Goal: Task Accomplishment & Management: Use online tool/utility

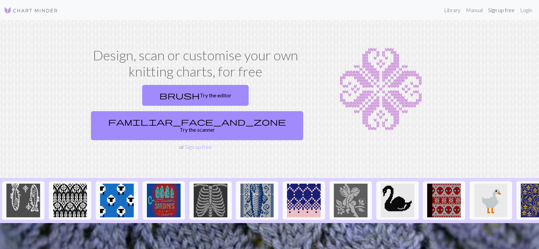
click at [499, 13] on link "Sign up free" at bounding box center [502, 9] width 32 height 13
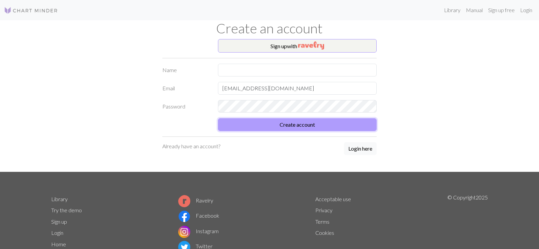
click at [327, 126] on button "Create account" at bounding box center [297, 124] width 159 height 13
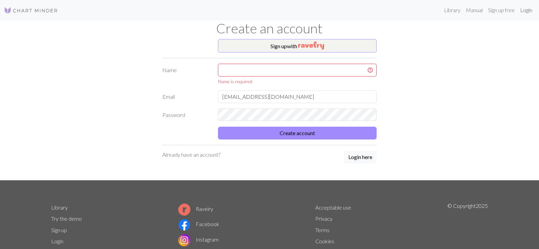
click at [526, 8] on link "Login" at bounding box center [527, 9] width 18 height 13
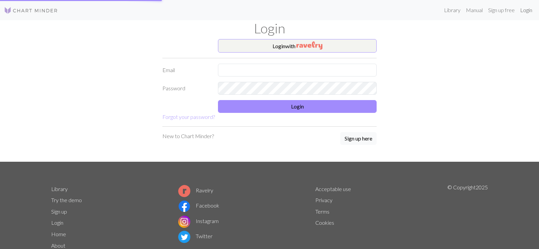
type input "[EMAIL_ADDRESS][DOMAIN_NAME]"
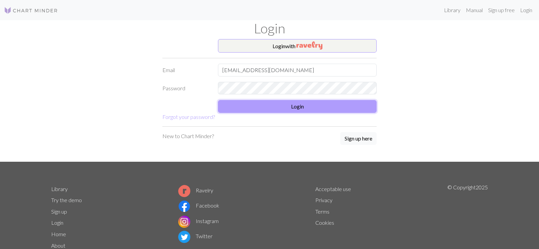
click at [321, 112] on button "Login" at bounding box center [297, 106] width 159 height 13
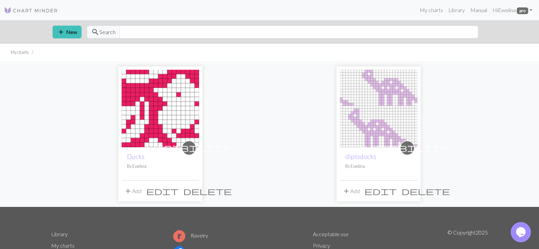
click at [187, 122] on img at bounding box center [161, 109] width 78 height 78
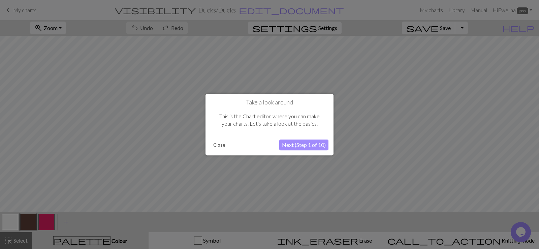
click at [217, 143] on button "Close" at bounding box center [220, 145] width 18 height 10
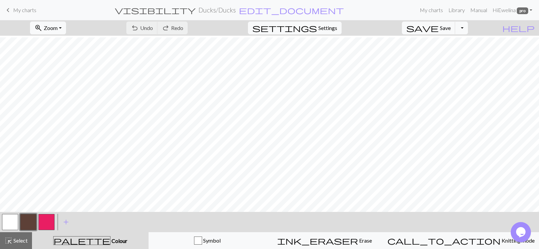
scroll to position [171, 0]
click at [66, 26] on button "zoom_in Zoom Zoom" at bounding box center [48, 28] width 36 height 13
click at [67, 82] on button "50%" at bounding box center [56, 81] width 53 height 11
click at [17, 240] on span "Select" at bounding box center [19, 240] width 15 height 6
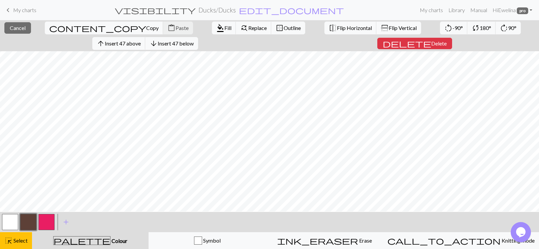
scroll to position [10, 0]
click at [18, 29] on span "Cancel" at bounding box center [18, 28] width 16 height 6
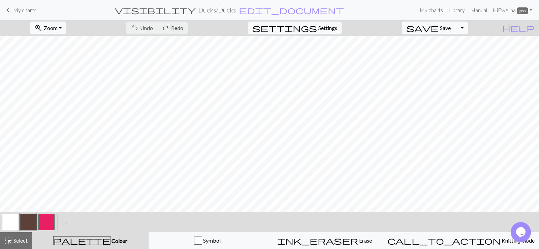
scroll to position [5, 0]
click at [66, 29] on button "zoom_in Zoom Zoom" at bounding box center [48, 28] width 36 height 13
click at [65, 79] on button "50%" at bounding box center [56, 81] width 53 height 11
click at [13, 239] on span "Select" at bounding box center [19, 240] width 15 height 6
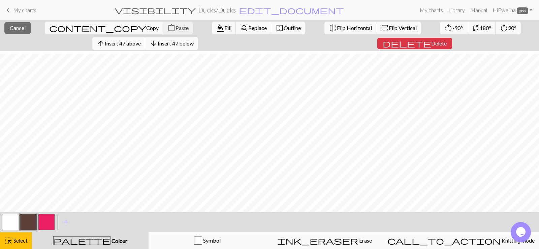
scroll to position [5, 0]
click at [146, 30] on span "Copy" at bounding box center [152, 28] width 12 height 6
click at [49, 23] on button "content_copy Copy" at bounding box center [104, 28] width 119 height 13
click at [17, 32] on button "close Cancel" at bounding box center [17, 27] width 27 height 11
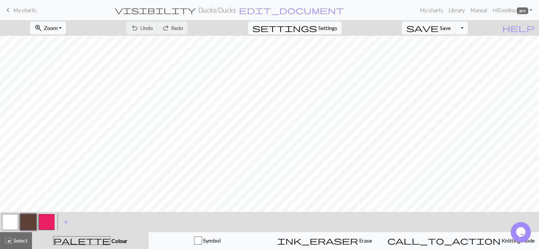
scroll to position [5, 0]
click at [19, 241] on span "Select" at bounding box center [19, 240] width 15 height 6
click at [18, 240] on span "Select" at bounding box center [19, 240] width 15 height 6
click at [158, 30] on button "undo Undo Undo" at bounding box center [141, 28] width 31 height 13
click at [14, 236] on button "highlight_alt Select Select" at bounding box center [16, 240] width 32 height 17
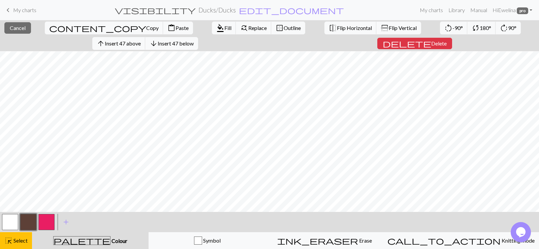
scroll to position [17, 0]
click at [21, 29] on span "Cancel" at bounding box center [18, 28] width 16 height 6
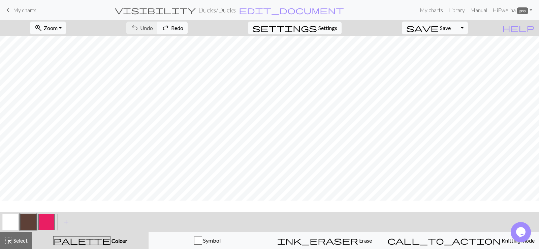
scroll to position [5, 0]
click at [23, 241] on span "Select" at bounding box center [19, 240] width 15 height 6
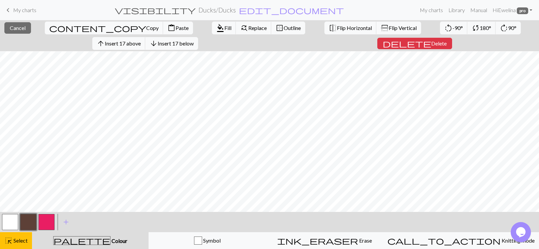
scroll to position [17, 0]
click at [13, 238] on span "Select" at bounding box center [19, 240] width 15 height 6
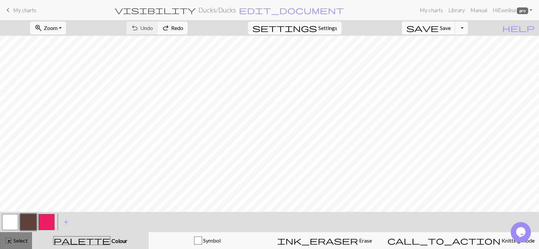
scroll to position [5, 0]
click at [20, 240] on span "Select" at bounding box center [19, 240] width 15 height 6
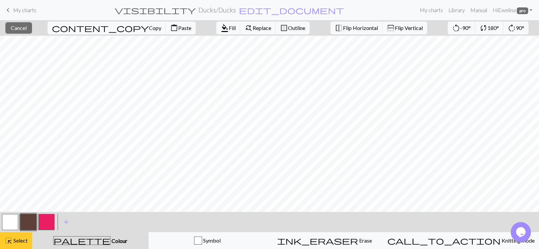
click at [21, 238] on span "Select" at bounding box center [19, 240] width 15 height 6
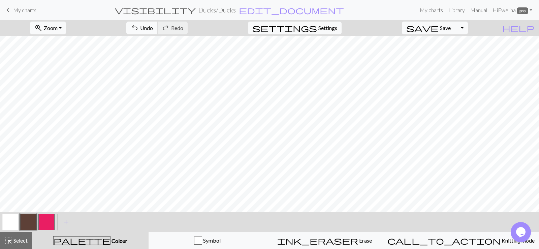
click at [153, 28] on span "Undo" at bounding box center [146, 28] width 13 height 6
click at [19, 241] on span "Select" at bounding box center [19, 240] width 15 height 6
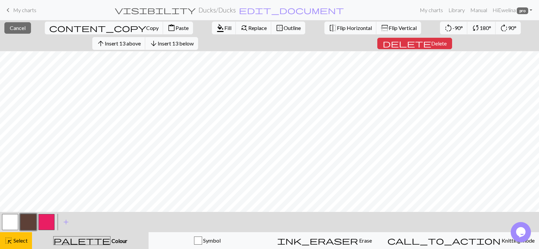
scroll to position [17, 0]
click at [17, 26] on span "Cancel" at bounding box center [18, 28] width 16 height 6
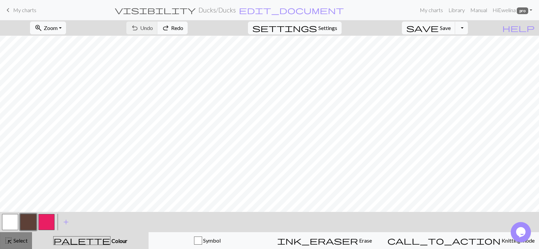
click at [9, 237] on span "highlight_alt" at bounding box center [8, 240] width 8 height 9
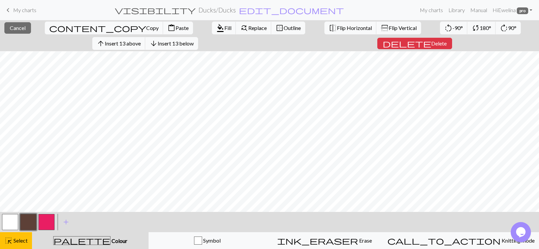
scroll to position [17, 0]
click at [25, 243] on span "Select" at bounding box center [19, 240] width 15 height 6
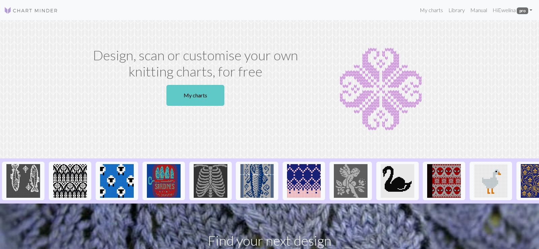
click at [215, 97] on link "My charts" at bounding box center [196, 95] width 58 height 21
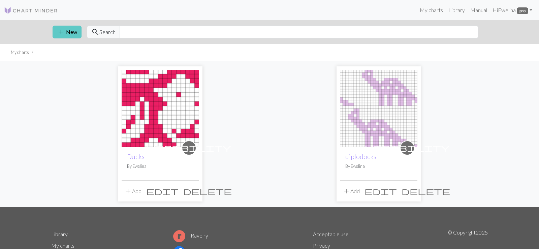
click at [67, 32] on button "add New" at bounding box center [67, 32] width 29 height 13
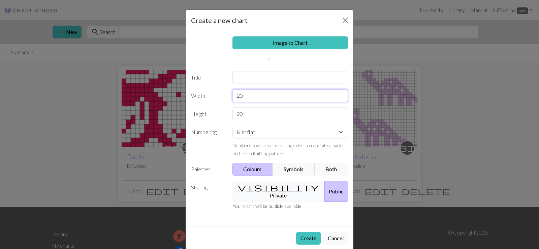
drag, startPoint x: 252, startPoint y: 94, endPoint x: 218, endPoint y: 97, distance: 33.8
click at [233, 97] on input "20" at bounding box center [291, 95] width 116 height 13
type input "19"
drag, startPoint x: 246, startPoint y: 114, endPoint x: 229, endPoint y: 110, distance: 18.0
click at [233, 110] on input "20" at bounding box center [291, 114] width 116 height 13
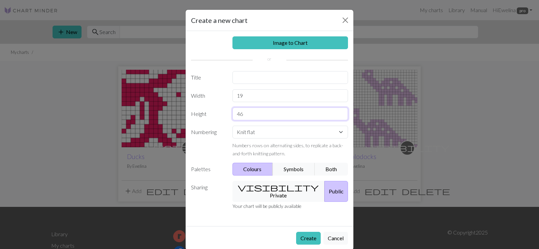
type input "46"
click at [276, 186] on button "visibility Private" at bounding box center [279, 191] width 93 height 21
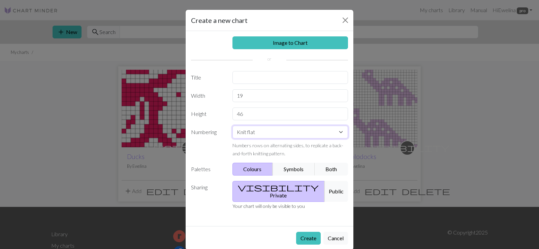
click at [233, 126] on select "Knit flat Knit in the round Lace knitting Cross stitch" at bounding box center [291, 132] width 116 height 13
select select "round"
click option "Knit in the round" at bounding box center [0, 0] width 0 height 0
click at [255, 83] on input "text" at bounding box center [291, 77] width 116 height 13
click at [238, 77] on input "Ducks" at bounding box center [291, 77] width 116 height 13
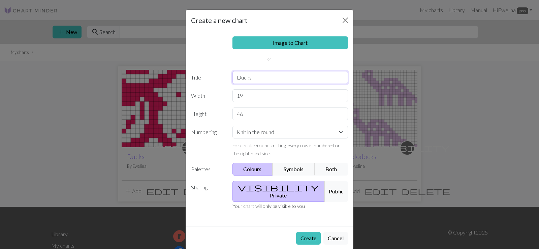
click at [278, 79] on input "Ducks" at bounding box center [291, 77] width 116 height 13
type input "Ducks 1"
click at [304, 232] on button "Create" at bounding box center [308, 238] width 25 height 13
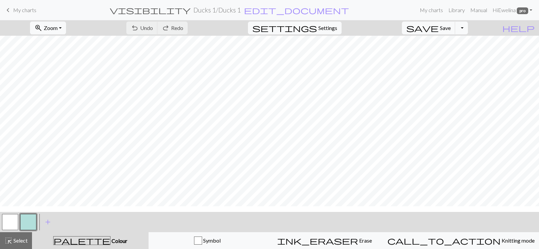
scroll to position [164, 0]
click at [153, 28] on span "Undo" at bounding box center [146, 28] width 13 height 6
click at [19, 240] on span "Select" at bounding box center [19, 240] width 15 height 6
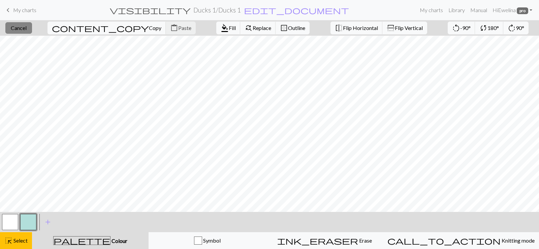
click at [27, 29] on span "Cancel" at bounding box center [19, 28] width 16 height 6
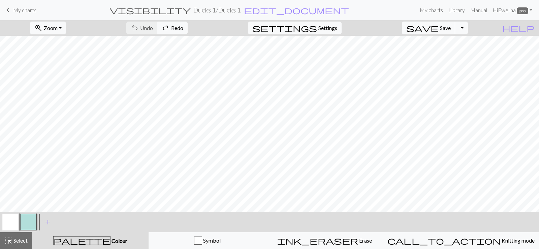
click at [71, 30] on div "zoom_in Zoom Zoom Fit all Fit width Fit height 50% 100% 150% 200%" at bounding box center [48, 28] width 46 height 16
click at [66, 30] on button "zoom_in Zoom Zoom" at bounding box center [48, 28] width 36 height 13
click at [69, 81] on button "50%" at bounding box center [56, 81] width 53 height 11
click at [139, 30] on span "undo" at bounding box center [135, 27] width 8 height 9
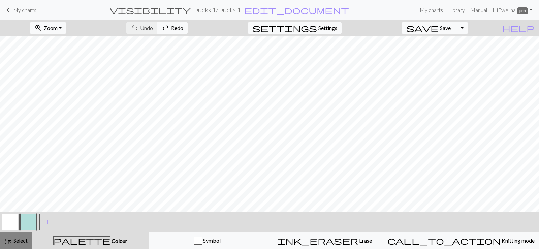
click at [9, 238] on span "highlight_alt" at bounding box center [8, 240] width 8 height 9
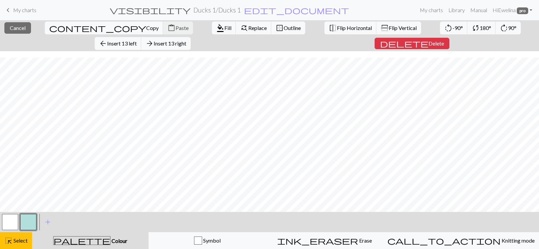
scroll to position [13, 0]
click at [82, 28] on div "content_copy Copy content_paste Paste" at bounding box center [119, 28] width 158 height 16
click at [80, 25] on div "content_copy Copy content_paste Paste" at bounding box center [119, 28] width 158 height 16
click at [380, 43] on span "delete" at bounding box center [404, 43] width 49 height 9
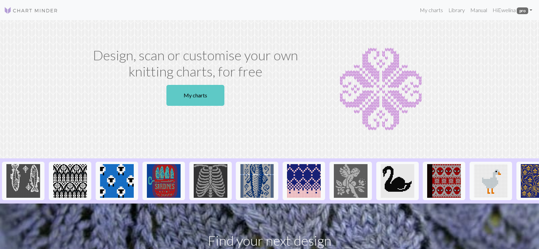
click at [209, 96] on link "My charts" at bounding box center [196, 95] width 58 height 21
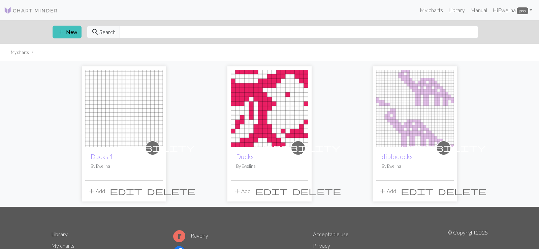
click at [141, 190] on span "edit" at bounding box center [126, 190] width 32 height 9
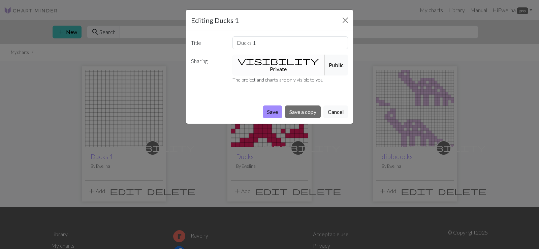
click at [259, 58] on span "visibility" at bounding box center [278, 60] width 81 height 9
click at [274, 106] on button "Save" at bounding box center [273, 112] width 20 height 13
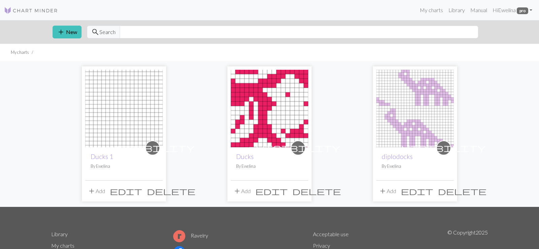
click at [125, 137] on img at bounding box center [124, 109] width 78 height 78
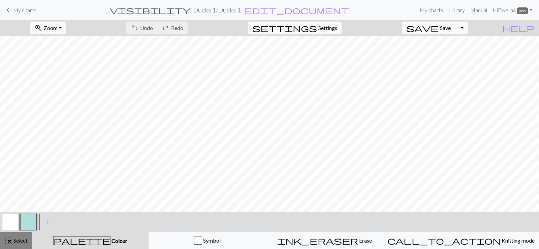
click at [18, 242] on span "Select" at bounding box center [19, 240] width 15 height 6
click at [66, 33] on button "zoom_in Zoom Zoom" at bounding box center [48, 28] width 36 height 13
click at [65, 80] on button "50%" at bounding box center [56, 81] width 53 height 11
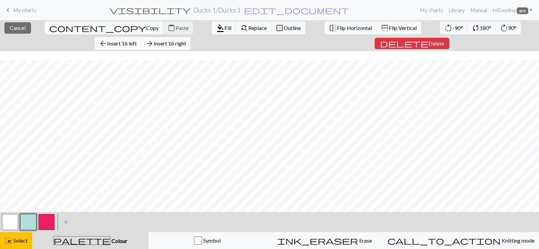
scroll to position [13, 0]
click at [21, 27] on span "Cancel" at bounding box center [18, 28] width 16 height 6
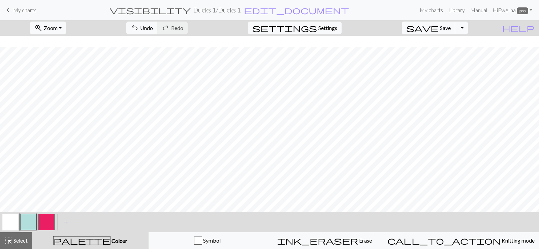
scroll to position [2, 0]
click at [51, 218] on button "button" at bounding box center [46, 222] width 16 height 16
click at [153, 26] on span "Undo" at bounding box center [146, 28] width 13 height 6
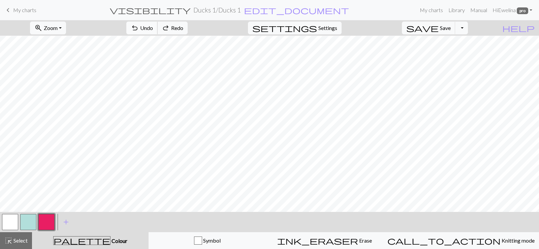
click at [153, 26] on span "Undo" at bounding box center [146, 28] width 13 height 6
click at [180, 26] on div "undo Undo Undo redo Redo Redo" at bounding box center [156, 28] width 71 height 16
click at [58, 31] on span "Zoom" at bounding box center [51, 28] width 14 height 6
click at [63, 87] on button "100%" at bounding box center [56, 91] width 53 height 11
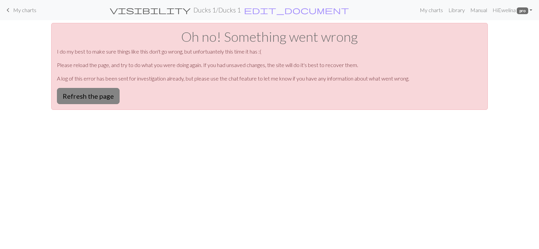
click at [92, 96] on button "Refresh the page" at bounding box center [88, 96] width 63 height 16
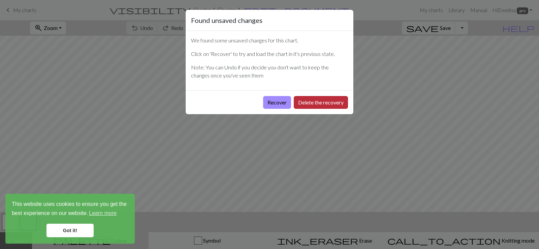
click at [303, 104] on button "Delete the recovery" at bounding box center [321, 102] width 54 height 13
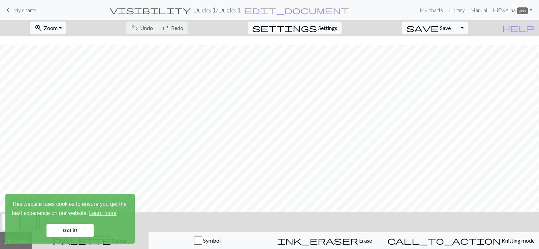
scroll to position [164, 0]
click at [92, 229] on link "Got it!" at bounding box center [70, 230] width 47 height 13
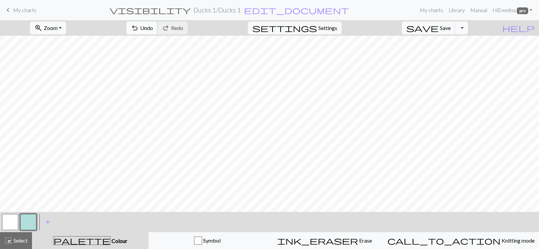
click at [139, 29] on span "undo" at bounding box center [135, 27] width 8 height 9
click at [11, 242] on span "highlight_alt" at bounding box center [8, 240] width 8 height 9
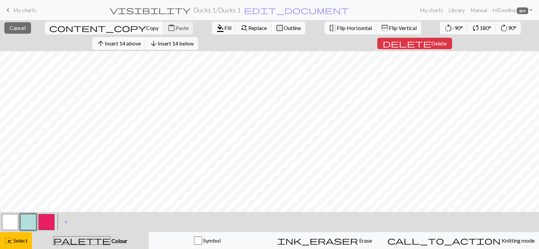
scroll to position [175, 0]
click at [26, 27] on button "close Cancel" at bounding box center [17, 27] width 27 height 11
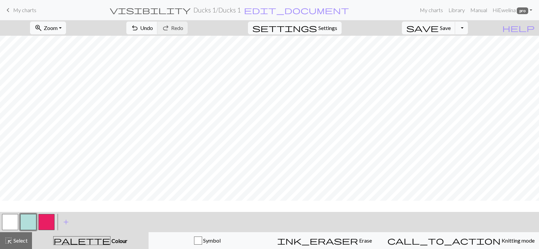
scroll to position [164, 0]
click at [153, 25] on span "Undo" at bounding box center [146, 28] width 13 height 6
click at [139, 28] on span "undo" at bounding box center [135, 27] width 8 height 9
click at [16, 237] on button "highlight_alt Select Select" at bounding box center [16, 240] width 32 height 17
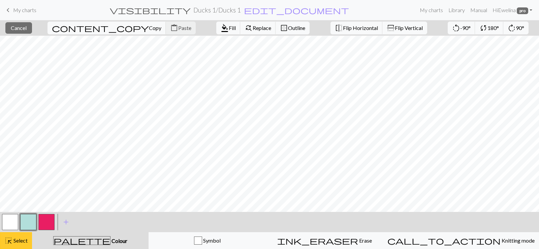
click at [26, 241] on span "Select" at bounding box center [19, 240] width 15 height 6
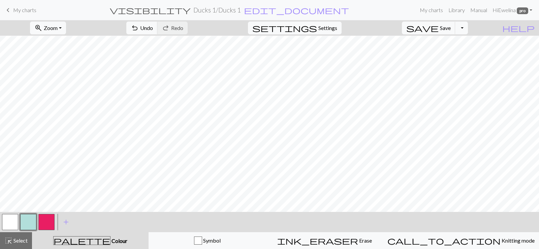
click at [48, 220] on button "button" at bounding box center [46, 222] width 16 height 16
click at [24, 239] on span "Select" at bounding box center [19, 240] width 15 height 6
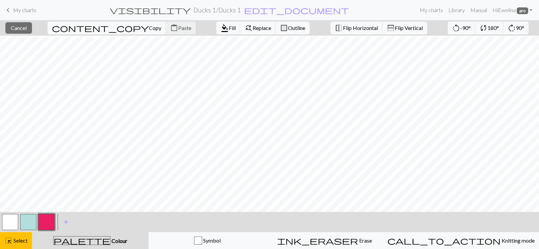
scroll to position [156, 0]
click at [13, 239] on span "Select" at bounding box center [19, 240] width 15 height 6
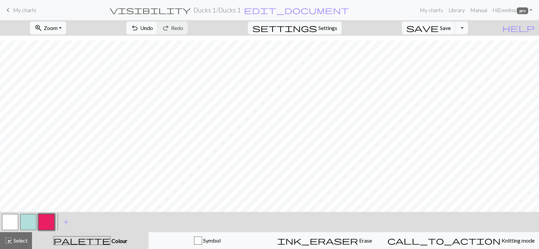
scroll to position [164, 0]
click at [139, 29] on span "undo" at bounding box center [135, 27] width 8 height 9
click at [139, 24] on span "undo" at bounding box center [135, 27] width 8 height 9
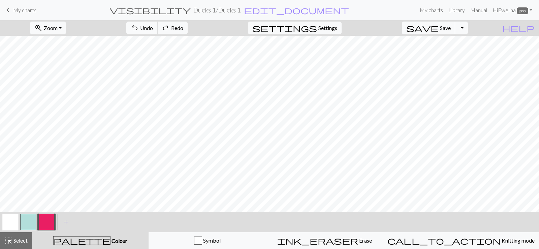
click at [153, 27] on span "Undo" at bounding box center [146, 28] width 13 height 6
click at [24, 242] on span "Select" at bounding box center [19, 240] width 15 height 6
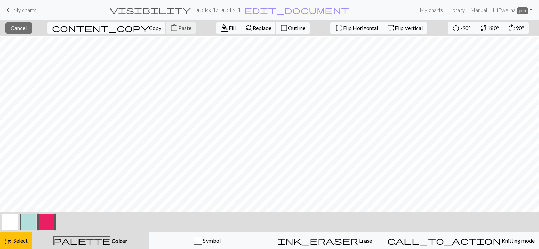
scroll to position [84, 0]
click at [47, 219] on button "button" at bounding box center [46, 222] width 16 height 16
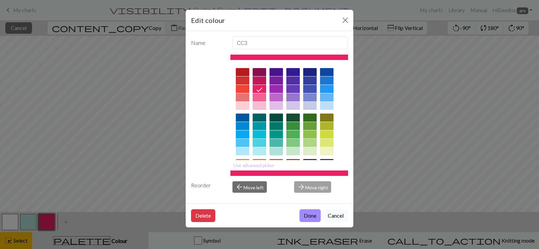
click at [331, 213] on button "Cancel" at bounding box center [336, 215] width 25 height 13
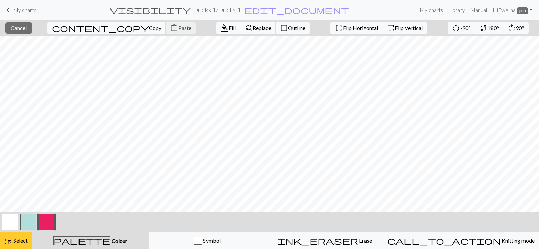
click at [16, 243] on span "Select" at bounding box center [19, 240] width 15 height 6
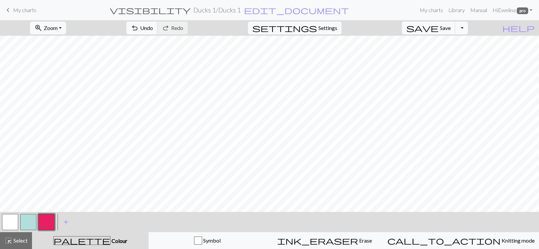
click at [43, 221] on button "button" at bounding box center [46, 222] width 16 height 16
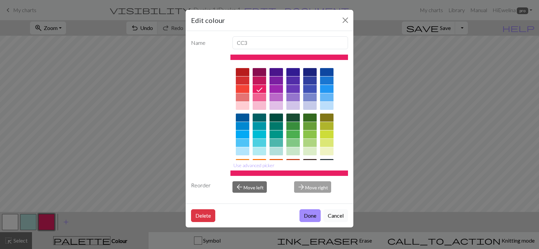
click at [336, 215] on button "Cancel" at bounding box center [336, 215] width 25 height 13
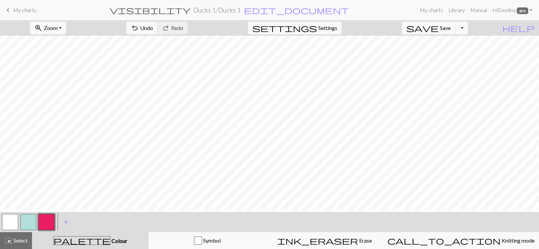
scroll to position [98, 0]
click at [10, 246] on button "highlight_alt Select Select" at bounding box center [16, 240] width 32 height 17
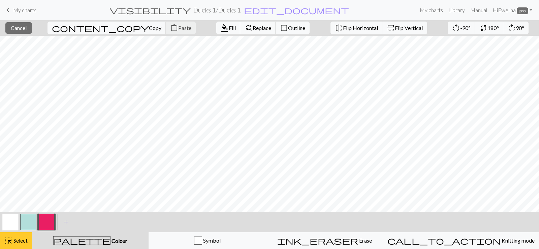
click at [10, 243] on span "highlight_alt" at bounding box center [8, 240] width 8 height 9
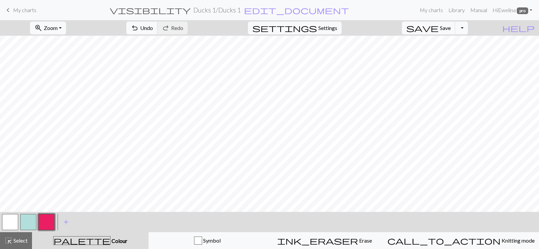
click at [50, 222] on button "button" at bounding box center [46, 222] width 16 height 16
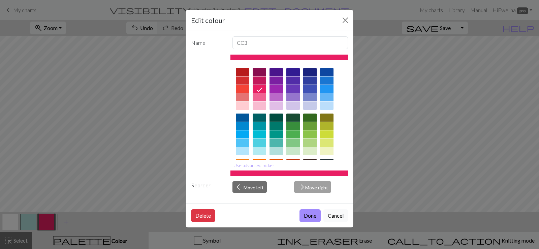
click at [343, 213] on button "Cancel" at bounding box center [336, 215] width 25 height 13
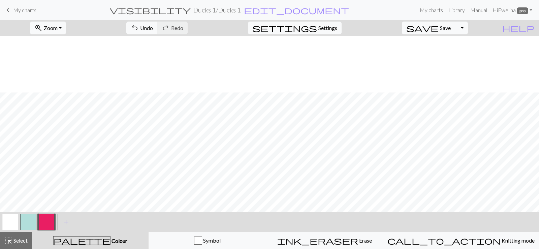
scroll to position [164, 0]
click at [18, 245] on button "highlight_alt Select Select" at bounding box center [16, 240] width 32 height 17
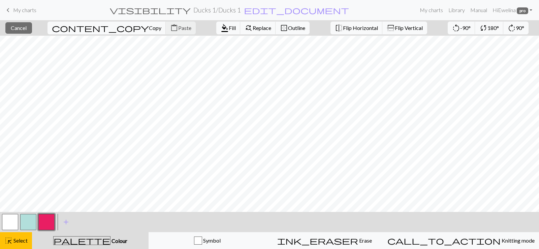
click at [47, 225] on button "button" at bounding box center [46, 222] width 16 height 16
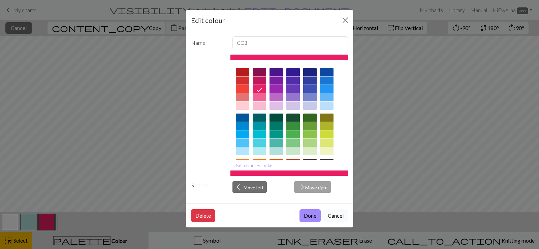
click at [341, 217] on button "Cancel" at bounding box center [336, 215] width 25 height 13
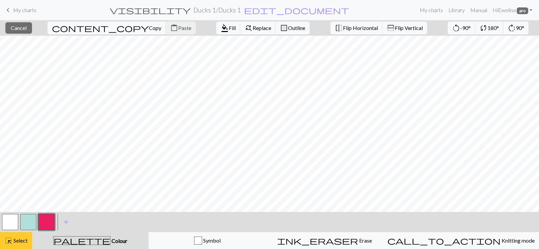
click at [18, 248] on button "highlight_alt Select Select" at bounding box center [16, 240] width 32 height 17
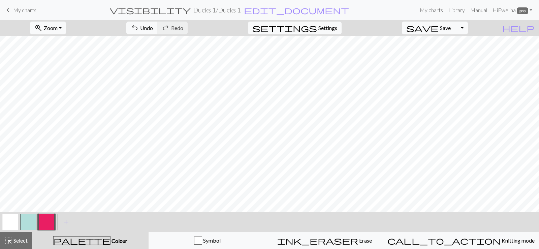
click at [16, 226] on button "button" at bounding box center [10, 222] width 16 height 16
drag, startPoint x: 539, startPoint y: 212, endPoint x: 539, endPoint y: 173, distance: 38.4
click at [45, 222] on button "button" at bounding box center [46, 222] width 16 height 16
click at [451, 26] on span "Save" at bounding box center [445, 28] width 11 height 6
